Goal: Task Accomplishment & Management: Manage account settings

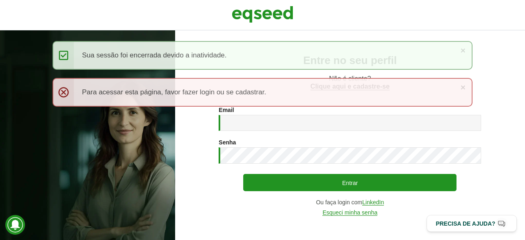
click at [248, 111] on div "× Mensagem de status Sua sessão foi encerrada devido a inatividade. × Menssagem…" at bounding box center [262, 78] width 420 height 74
click at [251, 123] on input "Email *" at bounding box center [349, 123] width 262 height 16
type input "**********"
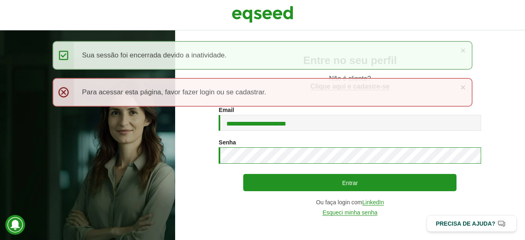
click at [243, 174] on button "Entrar" at bounding box center [349, 182] width 213 height 17
